Goal: Task Accomplishment & Management: Manage account settings

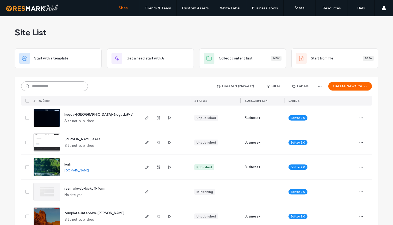
click at [66, 89] on input at bounding box center [54, 86] width 67 height 10
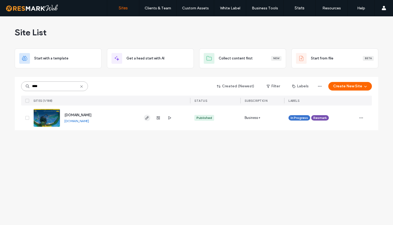
type input "****"
click at [148, 119] on icon "button" at bounding box center [147, 118] width 4 height 4
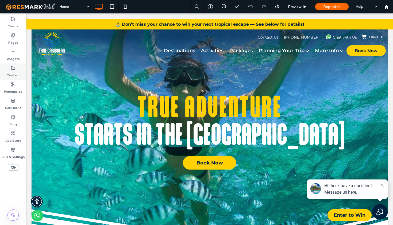
click at [10, 70] on div "Content" at bounding box center [13, 71] width 26 height 16
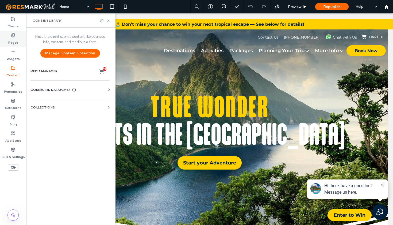
click at [15, 43] on label "Pages" at bounding box center [13, 40] width 10 height 7
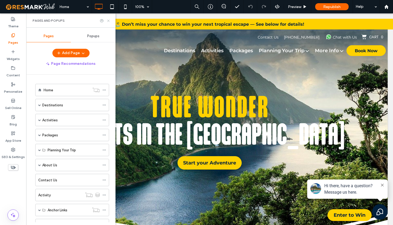
click at [110, 21] on icon at bounding box center [108, 21] width 4 height 4
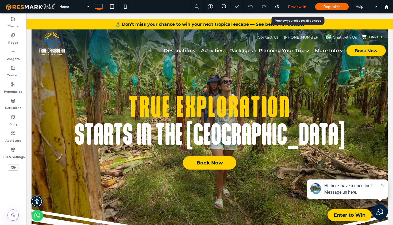
click at [296, 8] on span "Preview" at bounding box center [294, 7] width 13 height 5
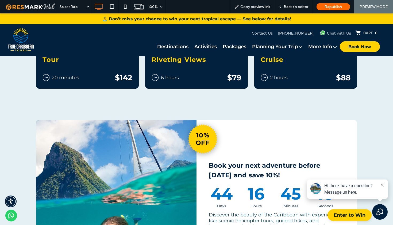
scroll to position [291, 0]
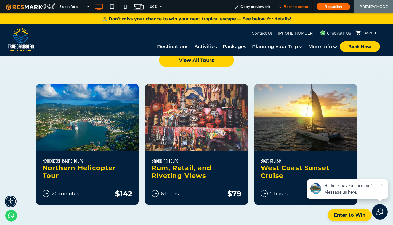
click at [294, 9] on div "Back to editor" at bounding box center [294, 6] width 38 height 13
click at [288, 8] on span "Back to editor" at bounding box center [296, 7] width 25 height 5
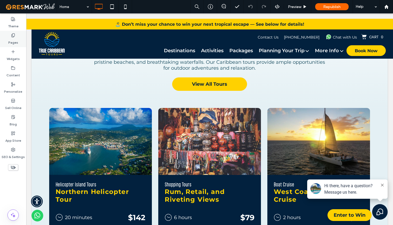
click at [16, 43] on label "Pages" at bounding box center [13, 40] width 10 height 7
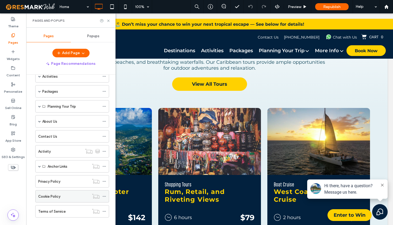
scroll to position [51, 0]
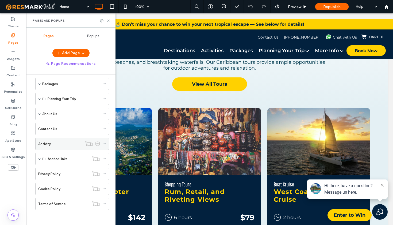
click at [105, 144] on icon at bounding box center [104, 144] width 4 height 4
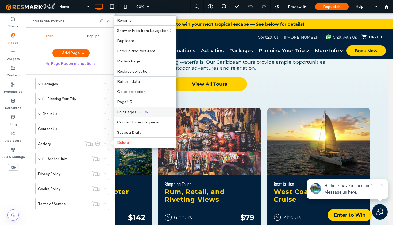
click at [129, 109] on div "Edit Page SEO" at bounding box center [145, 112] width 62 height 10
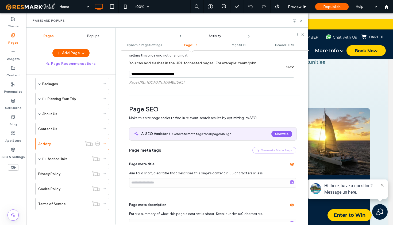
scroll to position [179, 0]
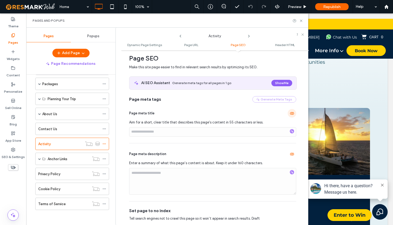
click at [290, 113] on use "button" at bounding box center [292, 113] width 4 height 3
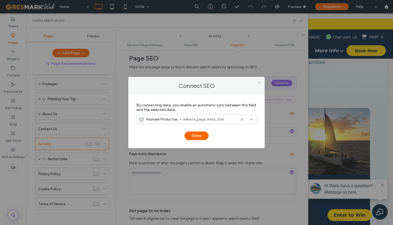
click at [258, 84] on span at bounding box center [260, 82] width 4 height 8
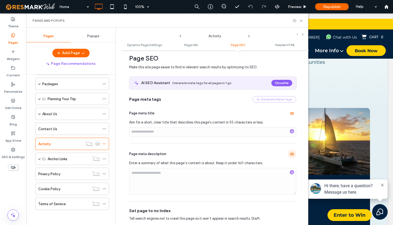
click at [291, 155] on use "button" at bounding box center [292, 154] width 4 height 3
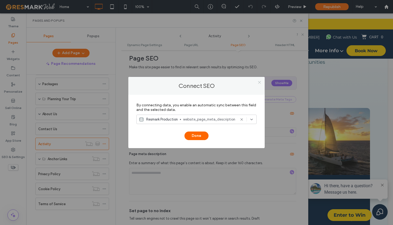
click at [260, 84] on icon at bounding box center [260, 82] width 4 height 4
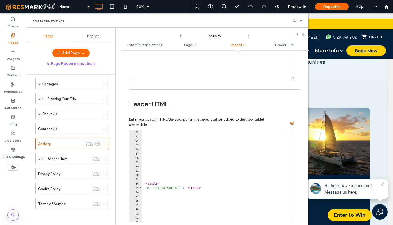
scroll to position [90, 0]
click at [301, 21] on icon at bounding box center [301, 21] width 4 height 4
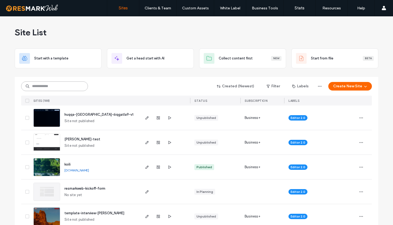
click at [59, 87] on input at bounding box center [54, 86] width 67 height 10
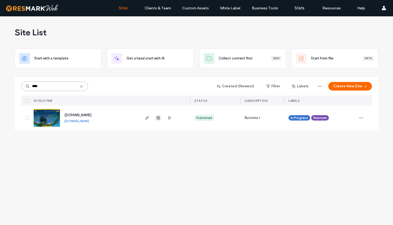
type input "****"
click at [156, 119] on span "button" at bounding box center [158, 118] width 6 height 6
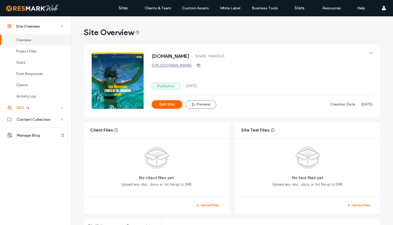
click at [60, 107] on icon at bounding box center [61, 107] width 5 height 5
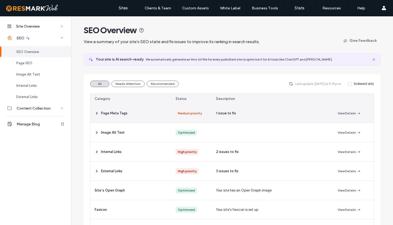
click at [96, 113] on icon at bounding box center [97, 113] width 4 height 4
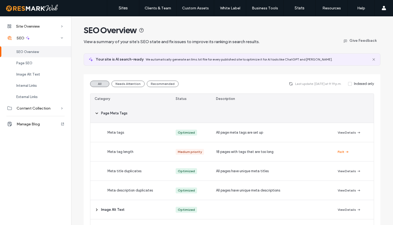
click at [96, 113] on use at bounding box center [97, 113] width 2 height 1
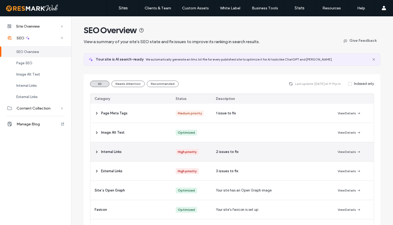
click at [96, 152] on use at bounding box center [96, 152] width 1 height 2
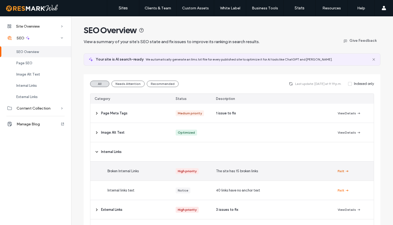
click at [341, 171] on button "Fix It" at bounding box center [344, 171] width 12 height 6
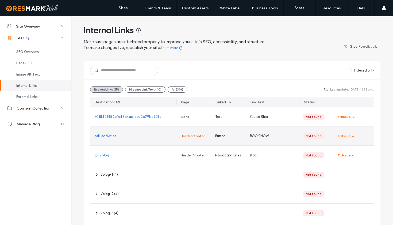
scroll to position [19, 0]
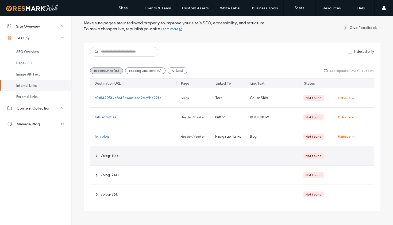
click at [95, 155] on icon at bounding box center [97, 156] width 4 height 4
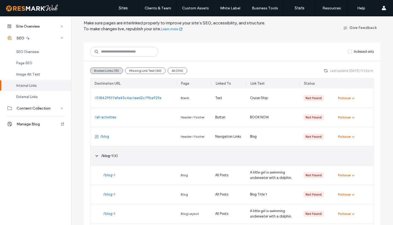
click at [95, 155] on icon at bounding box center [97, 156] width 4 height 4
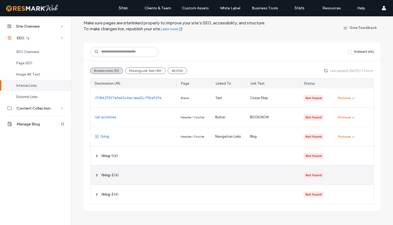
click at [95, 176] on icon at bounding box center [97, 175] width 4 height 4
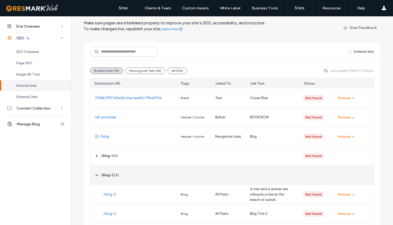
scroll to position [68, 0]
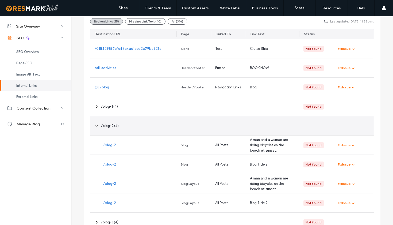
click at [95, 129] on span at bounding box center [97, 125] width 4 height 10
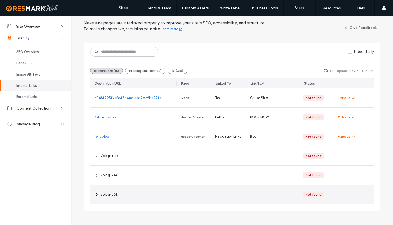
click at [96, 194] on use at bounding box center [96, 194] width 1 height 2
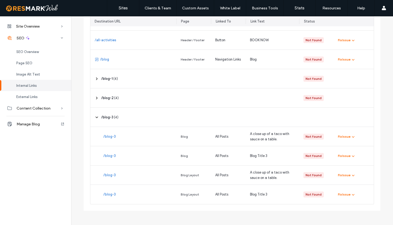
scroll to position [0, 0]
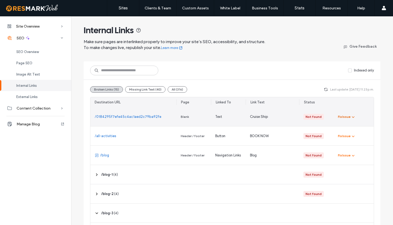
click at [352, 116] on icon "button" at bounding box center [353, 117] width 4 height 4
click at [352, 127] on span "Fix in Editor" at bounding box center [350, 129] width 18 height 5
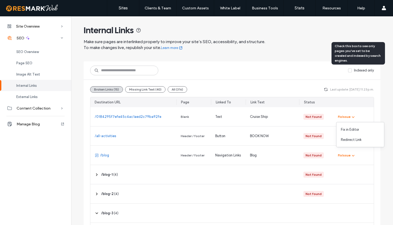
click at [349, 70] on icon at bounding box center [350, 71] width 2 height 2
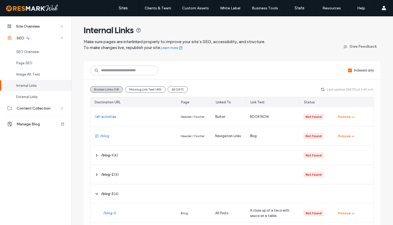
click at [348, 71] on span at bounding box center [350, 70] width 4 height 4
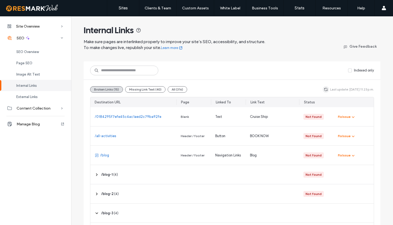
click at [324, 90] on icon "button" at bounding box center [326, 89] width 4 height 4
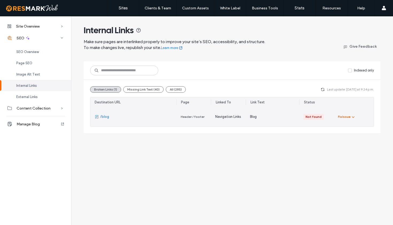
click at [352, 119] on icon "button" at bounding box center [353, 117] width 4 height 4
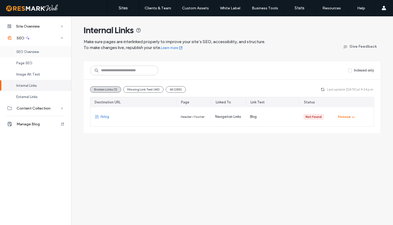
click at [26, 51] on span "SEO Overview" at bounding box center [27, 52] width 22 height 4
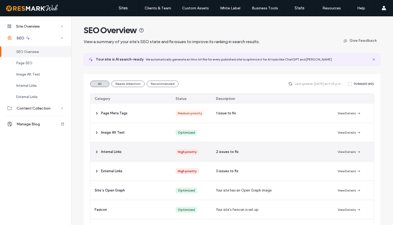
click at [95, 153] on icon at bounding box center [97, 152] width 4 height 4
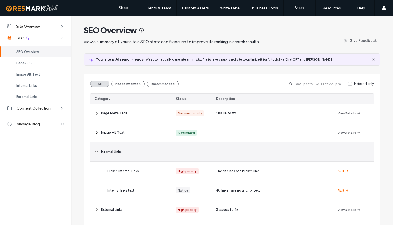
click at [95, 153] on icon at bounding box center [97, 152] width 4 height 4
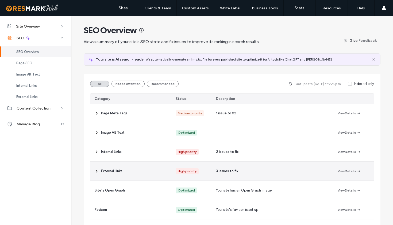
click at [341, 171] on button "View Details" at bounding box center [349, 171] width 23 height 6
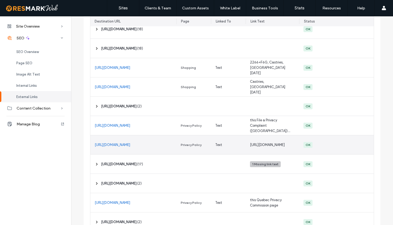
scroll to position [68, 0]
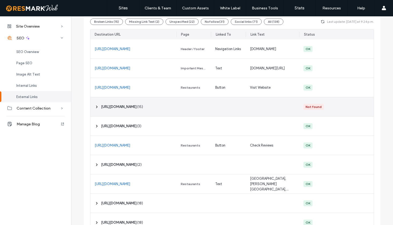
click at [95, 107] on icon at bounding box center [97, 107] width 4 height 4
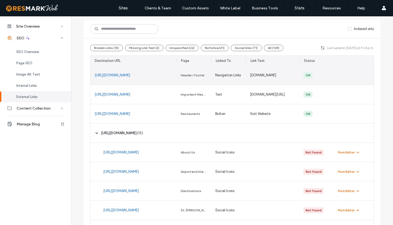
scroll to position [0, 0]
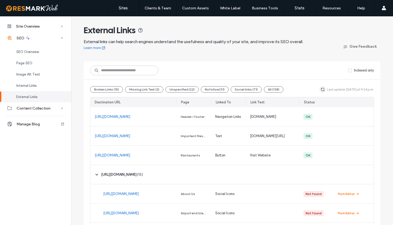
click at [323, 89] on icon "button" at bounding box center [323, 89] width 4 height 4
click at [36, 52] on span "SEO Overview" at bounding box center [27, 52] width 22 height 4
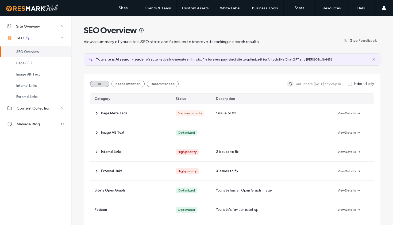
click at [291, 83] on icon "button" at bounding box center [290, 84] width 4 height 4
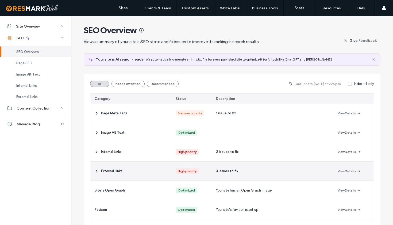
click at [96, 172] on use at bounding box center [96, 171] width 1 height 2
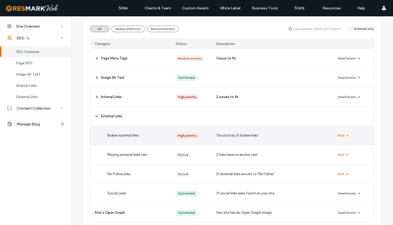
scroll to position [62, 0]
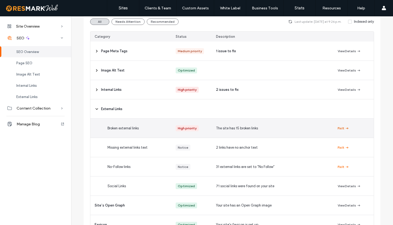
click at [340, 129] on button "Fix It" at bounding box center [344, 128] width 12 height 6
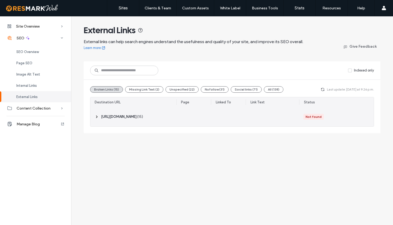
click at [95, 117] on icon at bounding box center [97, 117] width 4 height 4
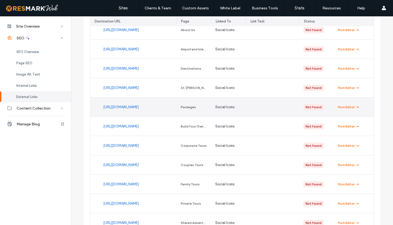
scroll to position [59, 0]
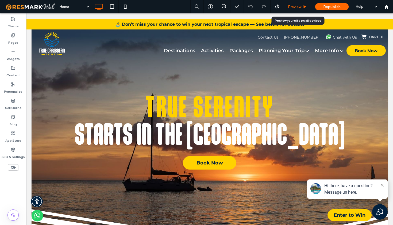
click at [294, 7] on span "Preview" at bounding box center [294, 7] width 13 height 5
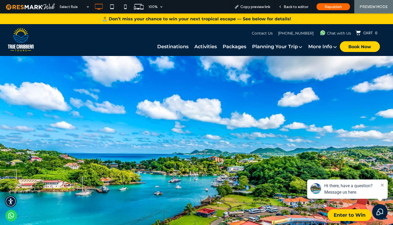
scroll to position [1241, 0]
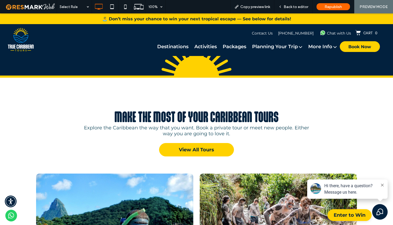
click at [378, 133] on div "Make the most of your CARIBBEAN TOURS Explore the Caribbean the way that you wa…" at bounding box center [196, 126] width 393 height 96
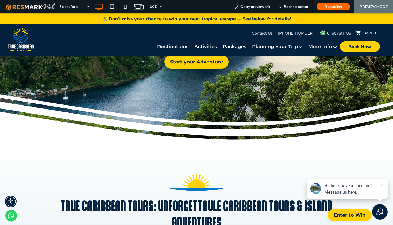
scroll to position [0, 0]
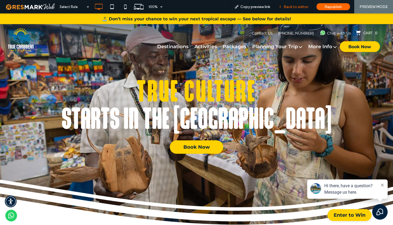
click at [290, 9] on span "Back to editor" at bounding box center [296, 7] width 25 height 5
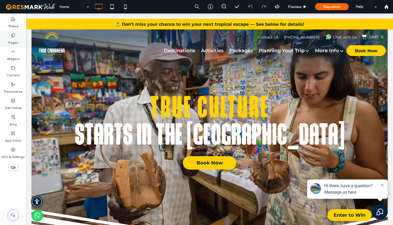
click at [16, 40] on label "Pages" at bounding box center [13, 40] width 10 height 7
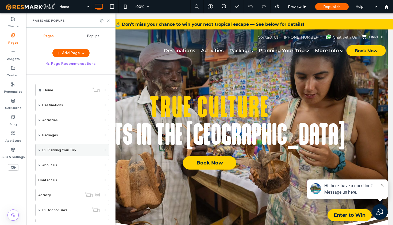
click at [38, 149] on span at bounding box center [39, 149] width 3 height 3
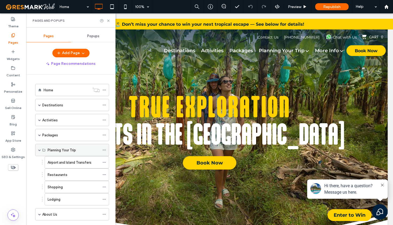
click at [38, 148] on span at bounding box center [39, 149] width 3 height 3
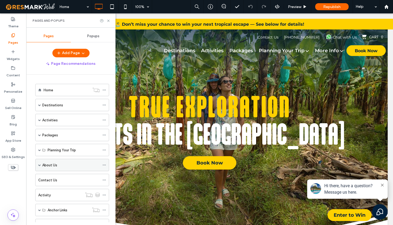
click at [41, 165] on span at bounding box center [39, 164] width 3 height 3
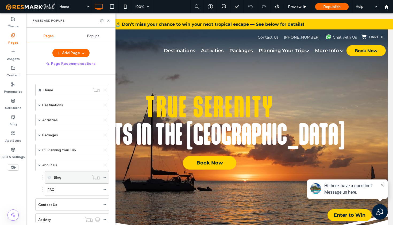
click at [67, 177] on div "Blog" at bounding box center [71, 177] width 35 height 6
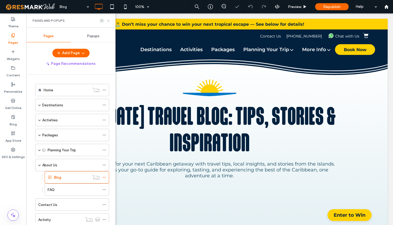
click at [109, 21] on icon at bounding box center [108, 21] width 4 height 4
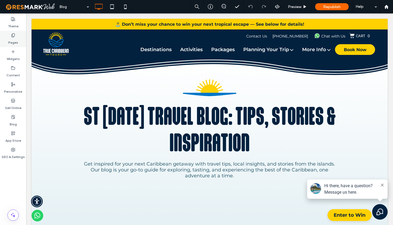
click at [13, 40] on label "Pages" at bounding box center [13, 40] width 10 height 7
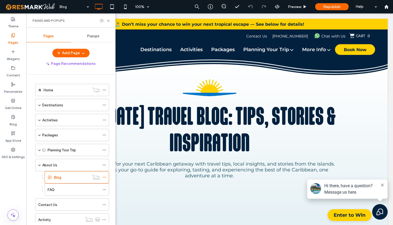
click at [31, 59] on div "Page Recommendations" at bounding box center [70, 63] width 89 height 9
click at [110, 21] on icon at bounding box center [108, 21] width 4 height 4
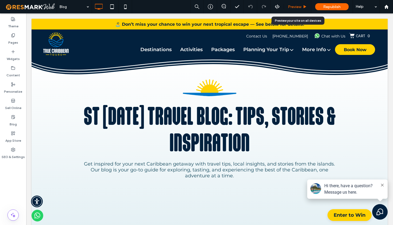
click at [293, 7] on span "Preview" at bounding box center [294, 7] width 13 height 5
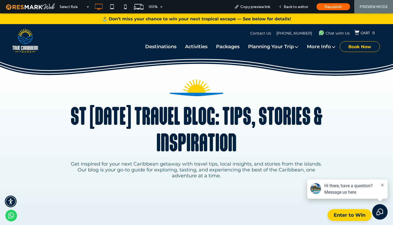
click at [355, 49] on span "Book Now" at bounding box center [360, 46] width 23 height 10
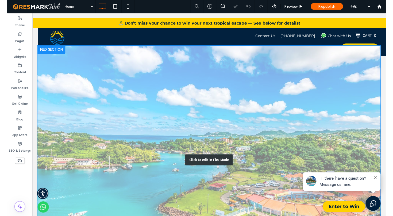
scroll to position [1299, 0]
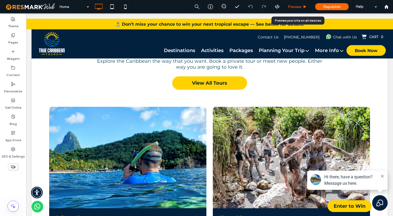
click at [292, 7] on span "Preview" at bounding box center [294, 7] width 13 height 5
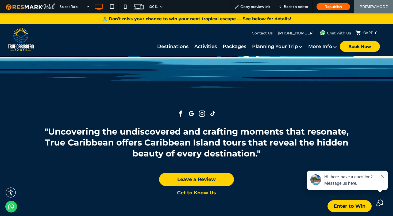
scroll to position [864, 0]
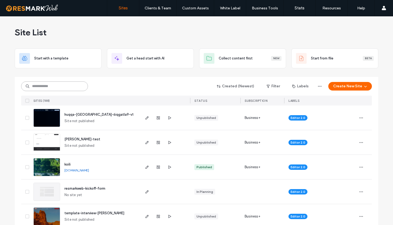
click at [51, 87] on input at bounding box center [54, 86] width 67 height 10
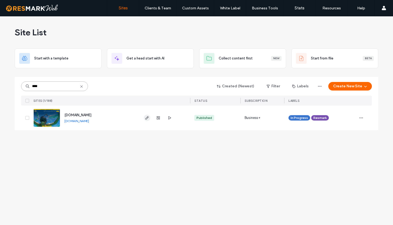
type input "****"
click at [148, 119] on icon "button" at bounding box center [147, 118] width 4 height 4
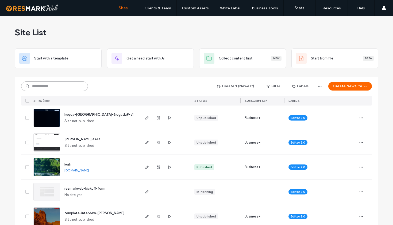
click at [72, 85] on input at bounding box center [54, 86] width 67 height 10
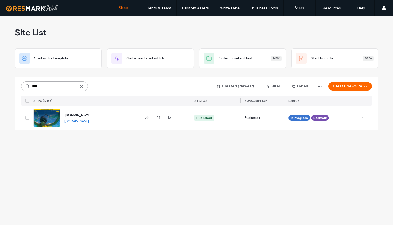
type input "****"
drag, startPoint x: 64, startPoint y: 121, endPoint x: 122, endPoint y: 124, distance: 57.8
click at [122, 124] on div "truecaribbeantours.resmarkweb.com truecaribbeantours.resmarkweb.com" at bounding box center [99, 117] width 79 height 25
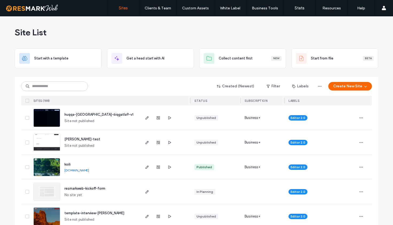
scroll to position [1, 0]
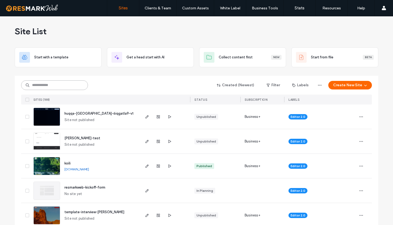
click at [63, 87] on input at bounding box center [54, 85] width 67 height 10
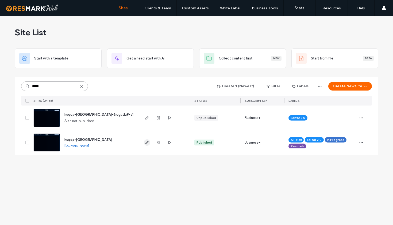
scroll to position [0, 0]
type input "*****"
click at [146, 143] on icon "button" at bounding box center [147, 142] width 4 height 4
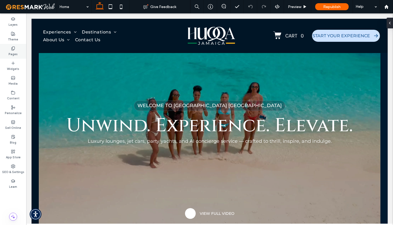
click at [17, 49] on div "Pages" at bounding box center [13, 51] width 26 height 15
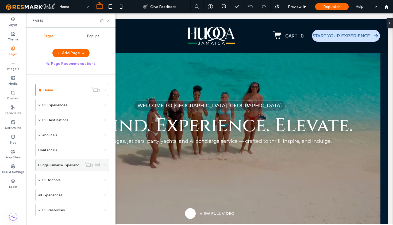
scroll to position [7, 0]
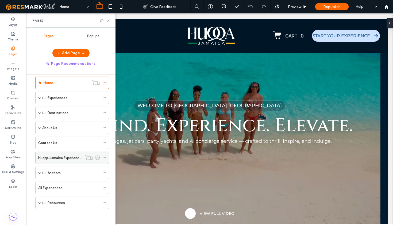
click at [103, 158] on use at bounding box center [104, 157] width 3 height 1
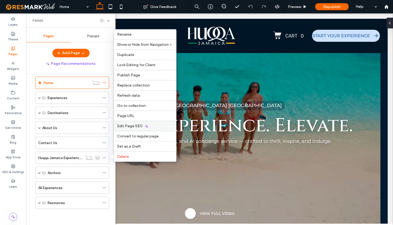
click at [130, 126] on span "Edit Page SEO" at bounding box center [130, 126] width 26 height 5
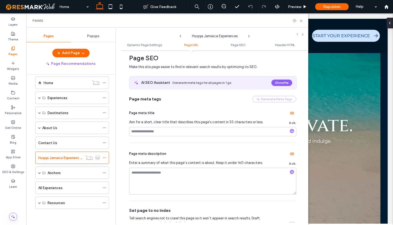
scroll to position [221, 0]
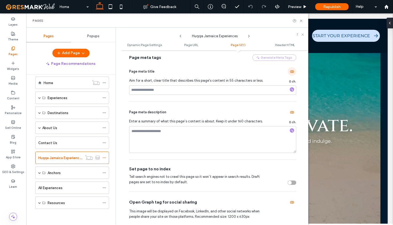
click at [290, 72] on icon "button" at bounding box center [292, 71] width 4 height 4
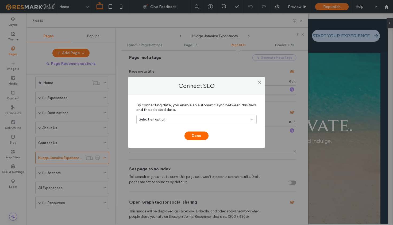
click at [219, 119] on div "Select an option" at bounding box center [193, 119] width 109 height 5
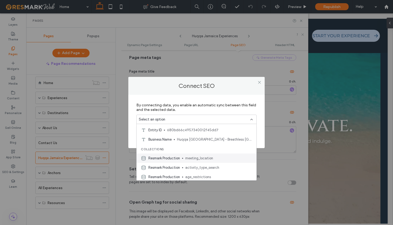
scroll to position [86, 0]
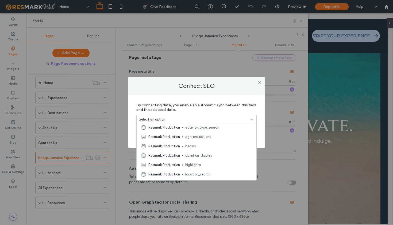
click at [223, 67] on div "Connect SEO By connecting data, you enable an automatic sync between this field…" at bounding box center [196, 112] width 393 height 225
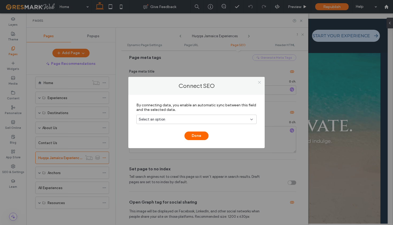
click at [258, 83] on icon at bounding box center [260, 82] width 4 height 4
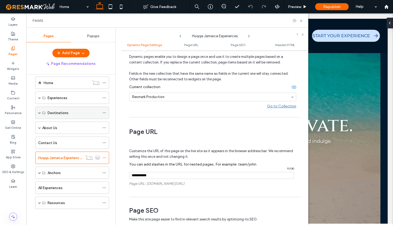
scroll to position [17, 0]
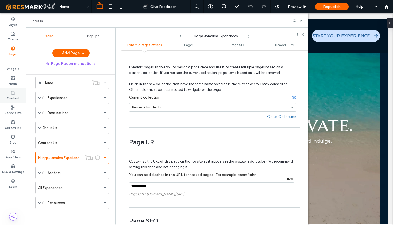
click at [13, 93] on icon at bounding box center [13, 92] width 4 height 4
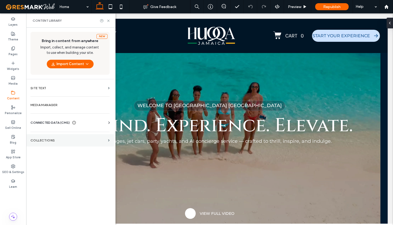
click at [107, 139] on section "Collections" at bounding box center [70, 140] width 88 height 12
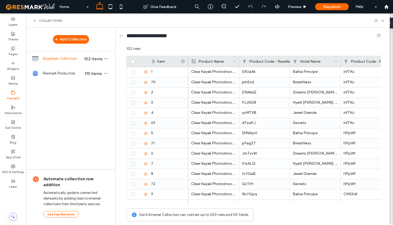
scroll to position [0, 0]
click at [13, 53] on label "Pages" at bounding box center [13, 54] width 9 height 6
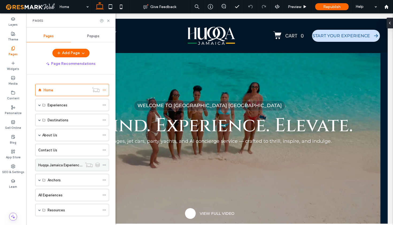
scroll to position [7, 0]
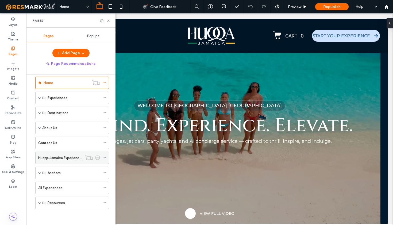
click at [106, 157] on div at bounding box center [105, 158] width 6 height 8
click at [105, 157] on icon at bounding box center [104, 158] width 4 height 4
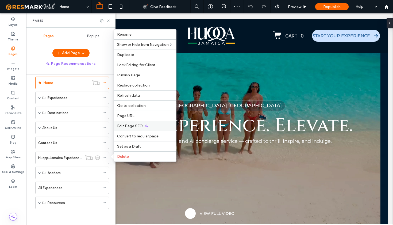
click at [135, 128] on span "Edit Page SEO" at bounding box center [130, 126] width 26 height 5
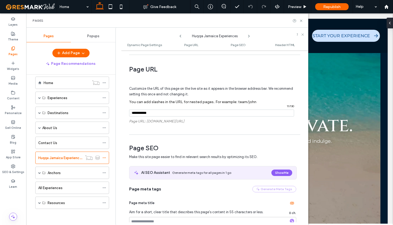
scroll to position [194, 0]
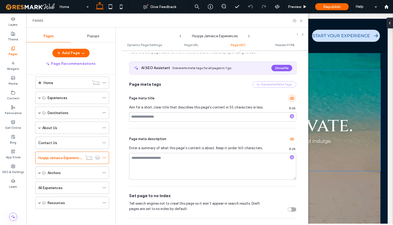
click at [290, 99] on icon "button" at bounding box center [292, 98] width 4 height 4
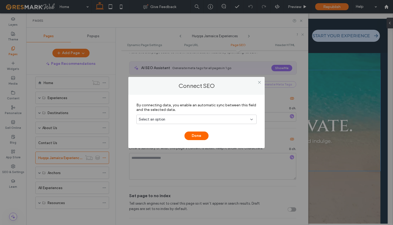
click at [213, 120] on div "Select an option" at bounding box center [193, 119] width 109 height 5
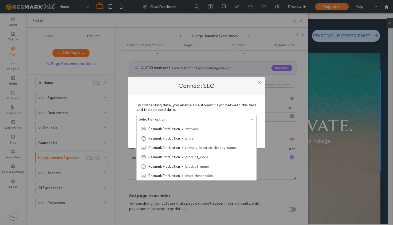
scroll to position [169, 0]
click at [299, 68] on div "Connect SEO By connecting data, you enable an automatic sync between this field…" at bounding box center [196, 112] width 393 height 225
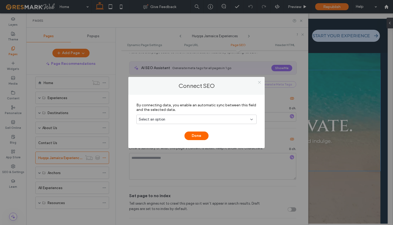
click at [260, 82] on icon at bounding box center [260, 82] width 4 height 4
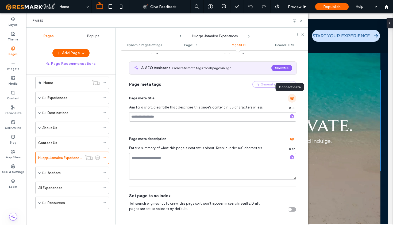
click at [290, 100] on icon "button" at bounding box center [292, 98] width 4 height 4
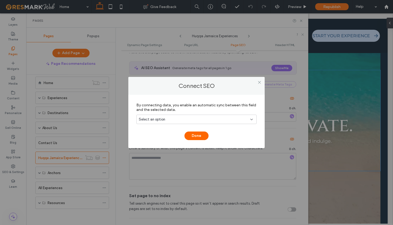
click at [220, 117] on div "Select an option" at bounding box center [193, 119] width 109 height 5
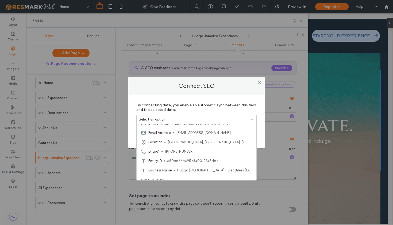
scroll to position [0, 0]
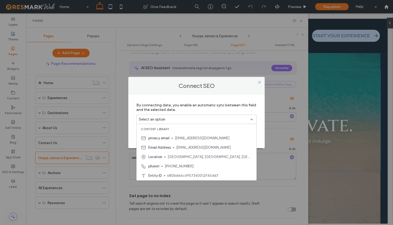
click at [296, 86] on div "Connect SEO By connecting data, you enable an automatic sync between this field…" at bounding box center [196, 112] width 393 height 225
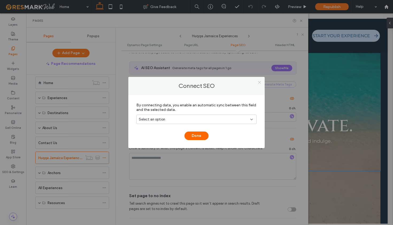
click at [261, 82] on icon at bounding box center [260, 82] width 4 height 4
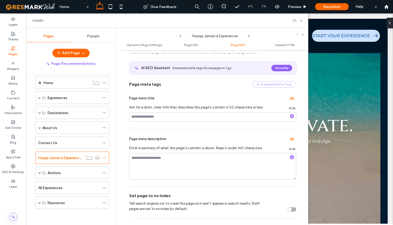
click at [300, 23] on div "Pages" at bounding box center [167, 20] width 282 height 14
click at [302, 21] on use at bounding box center [301, 21] width 2 height 2
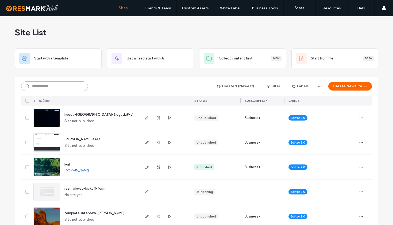
click at [52, 86] on input at bounding box center [54, 86] width 67 height 10
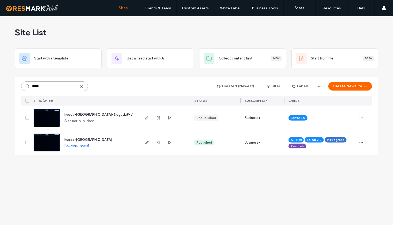
type input "*****"
drag, startPoint x: 63, startPoint y: 146, endPoint x: 113, endPoint y: 146, distance: 49.8
click at [113, 146] on div "huqqa-jamaica [DOMAIN_NAME]" at bounding box center [99, 142] width 79 height 25
copy link "[DOMAIN_NAME]"
click at [148, 143] on icon "button" at bounding box center [147, 142] width 4 height 4
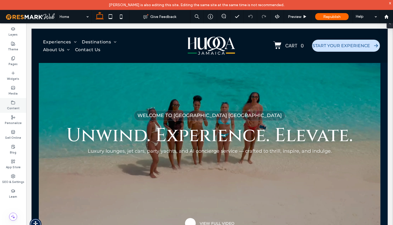
click at [13, 106] on label "Content" at bounding box center [13, 108] width 13 height 6
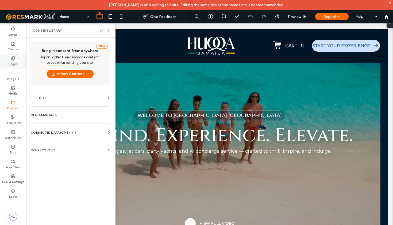
click at [15, 63] on label "Pages" at bounding box center [13, 63] width 9 height 6
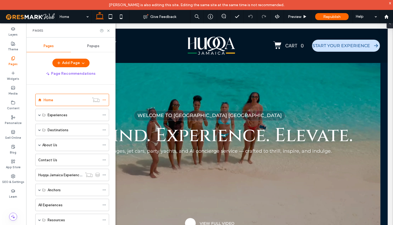
click at [14, 64] on label "Pages" at bounding box center [13, 63] width 9 height 6
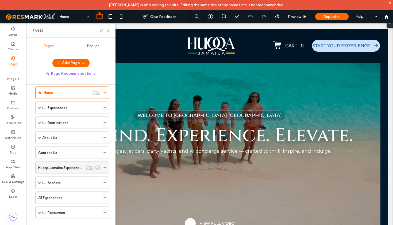
click at [105, 167] on use at bounding box center [104, 167] width 3 height 1
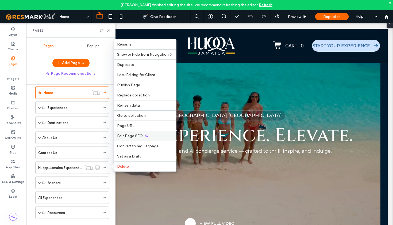
click at [133, 136] on span "Edit Page SEO" at bounding box center [130, 136] width 26 height 5
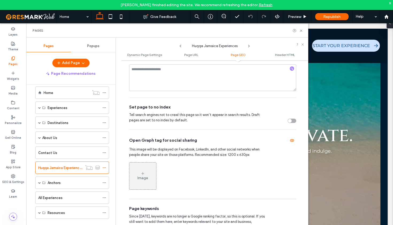
scroll to position [189, 0]
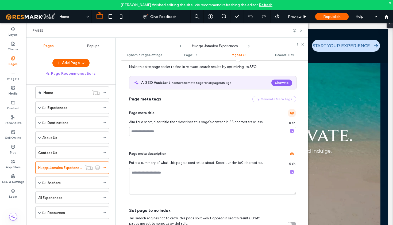
click at [290, 114] on use "button" at bounding box center [292, 113] width 4 height 3
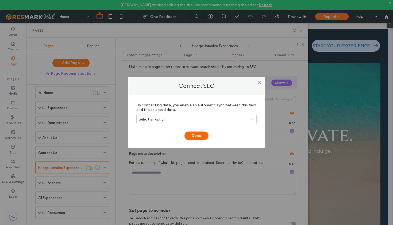
click at [243, 121] on div "Select an option" at bounding box center [193, 119] width 109 height 5
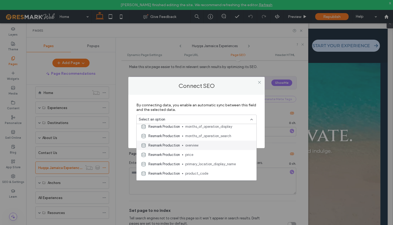
scroll to position [169, 0]
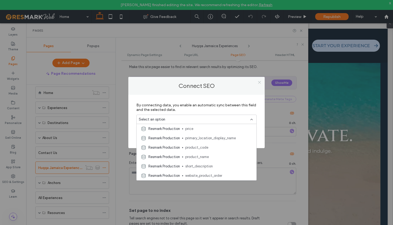
click at [259, 83] on icon at bounding box center [260, 82] width 4 height 4
